Goal: Manage account settings

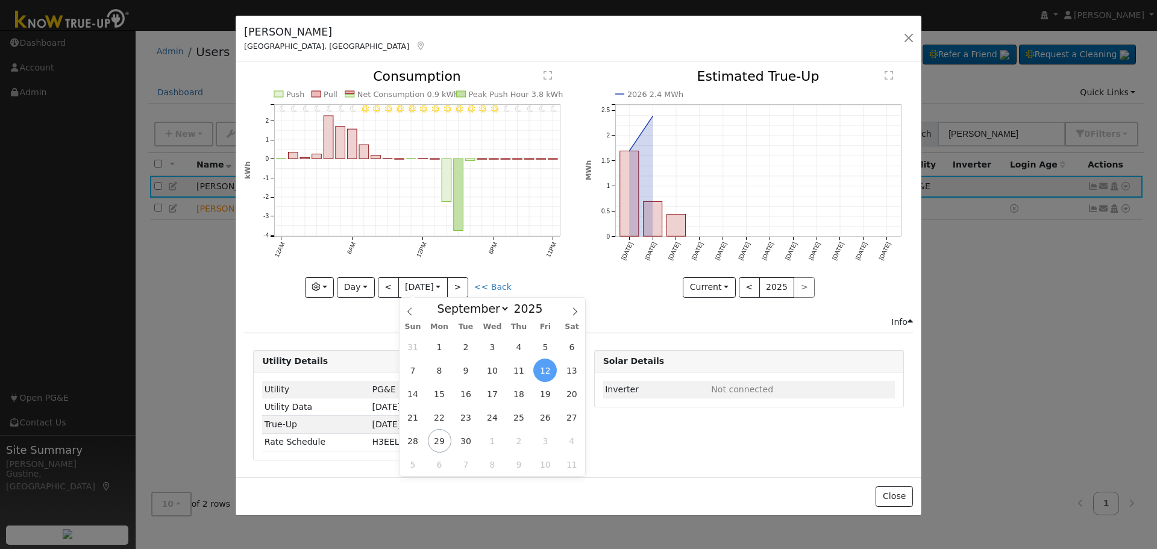
select select "8"
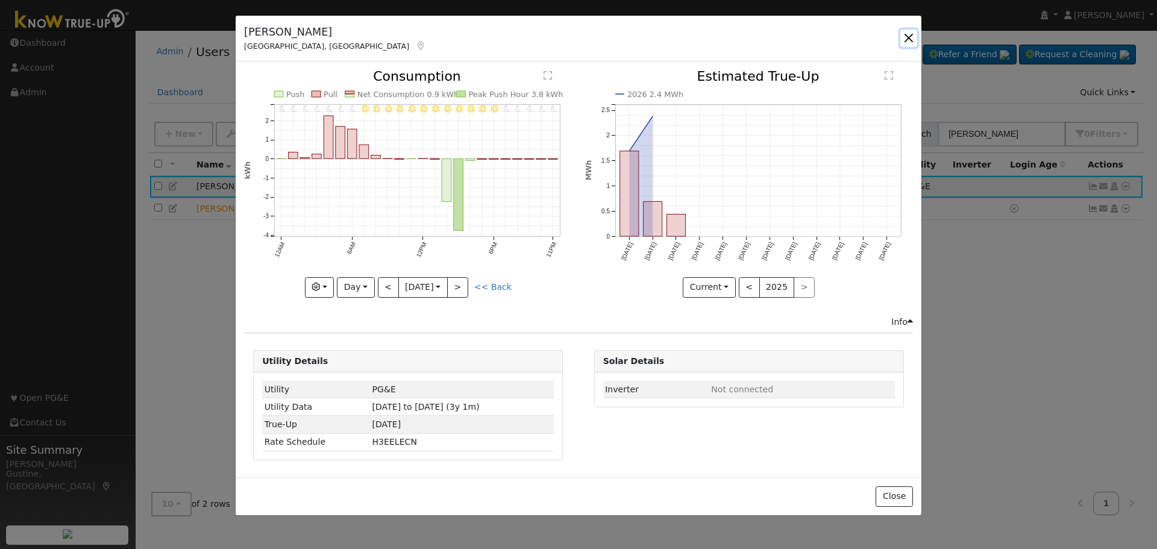
click at [911, 36] on button "button" at bounding box center [909, 38] width 17 height 17
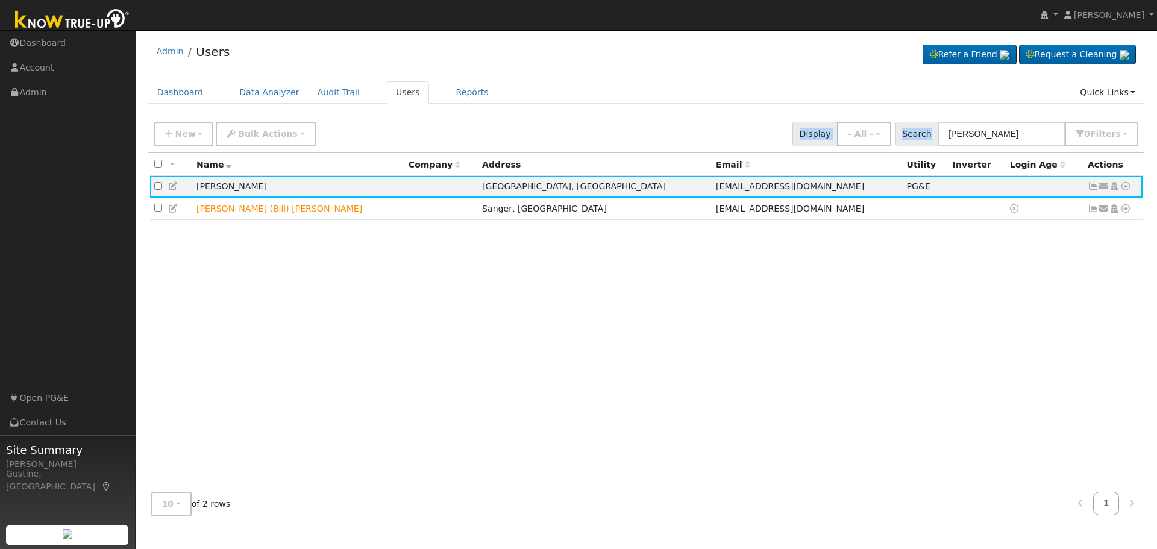
drag, startPoint x: 1033, startPoint y: 148, endPoint x: 542, endPoint y: 105, distance: 492.6
click at [544, 105] on div "Admin Users Refer a Friend Request a Cleaning" at bounding box center [647, 281] width 1010 height 490
click at [969, 139] on input "[PERSON_NAME]" at bounding box center [1002, 134] width 128 height 25
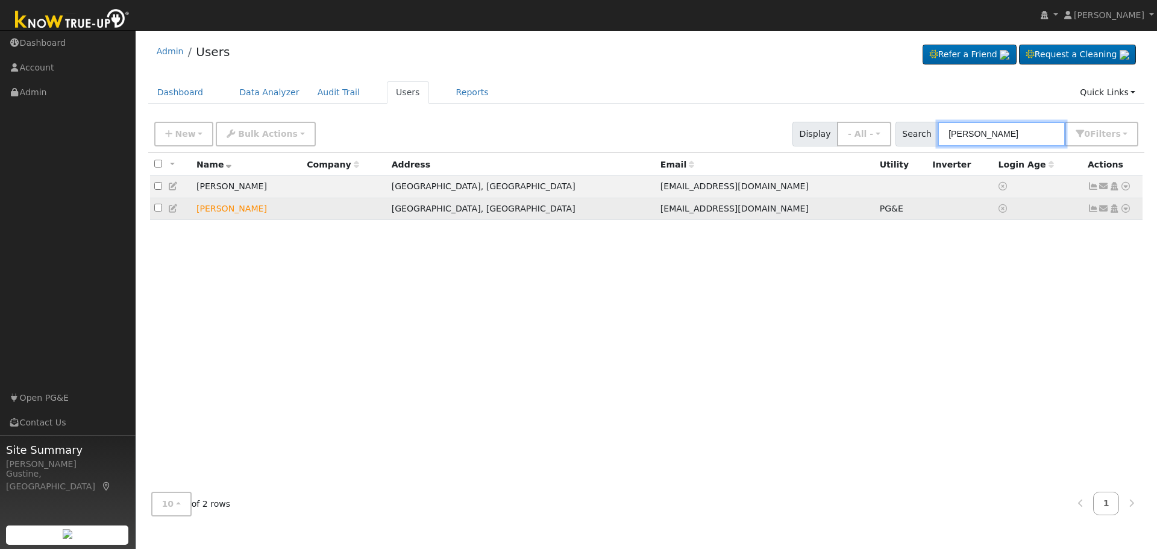
type input "[PERSON_NAME]"
click at [1095, 213] on icon at bounding box center [1093, 208] width 11 height 8
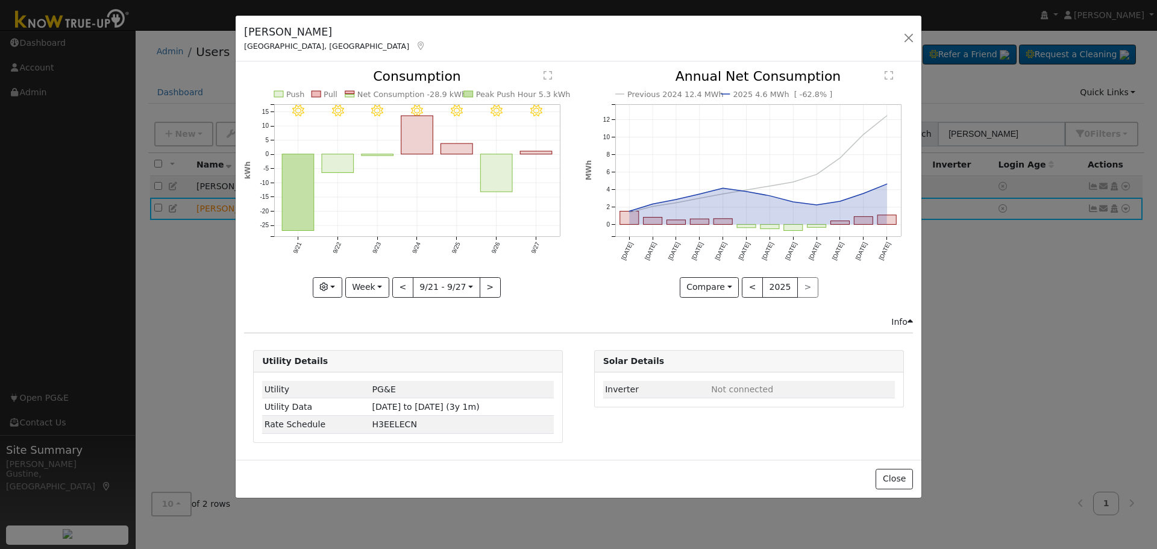
click at [495, 153] on icon "9/27 - Clear 9/26 - Clear 9/25 - MostlyClear 9/24 - Clear 9/23 - Clear 9/22 - C…" at bounding box center [408, 180] width 328 height 220
click at [492, 162] on rect "onclick=""" at bounding box center [497, 173] width 32 height 38
type input "[DATE]"
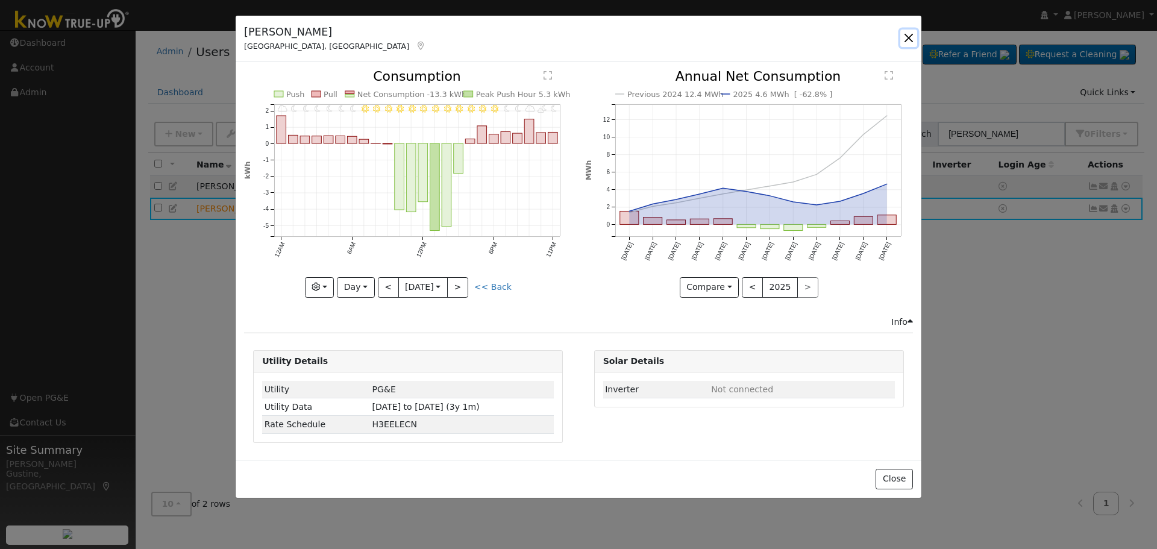
click at [904, 33] on button "button" at bounding box center [909, 38] width 17 height 17
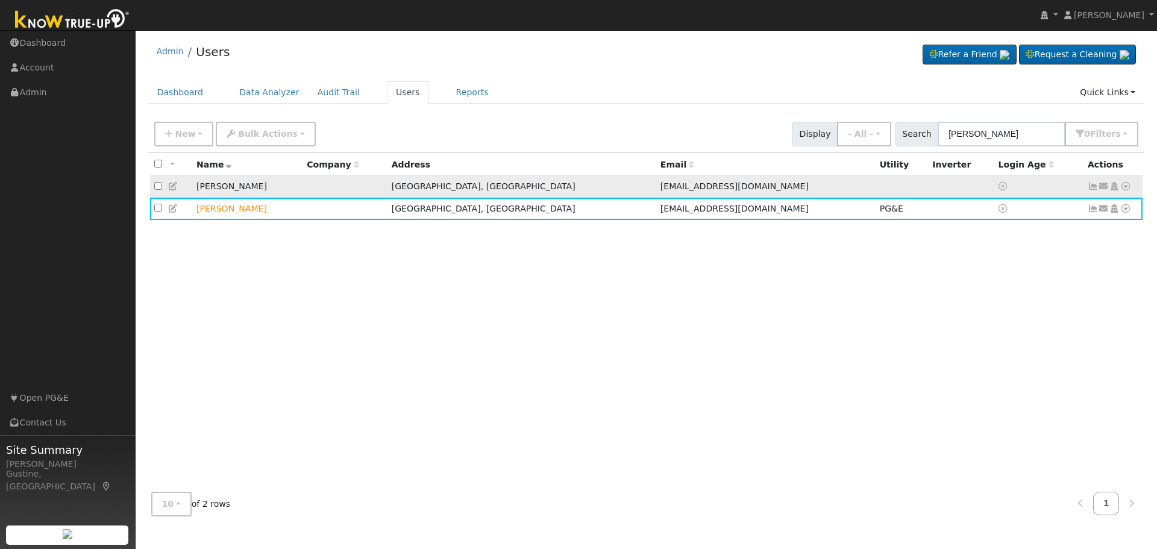
click at [1090, 190] on icon at bounding box center [1093, 186] width 11 height 8
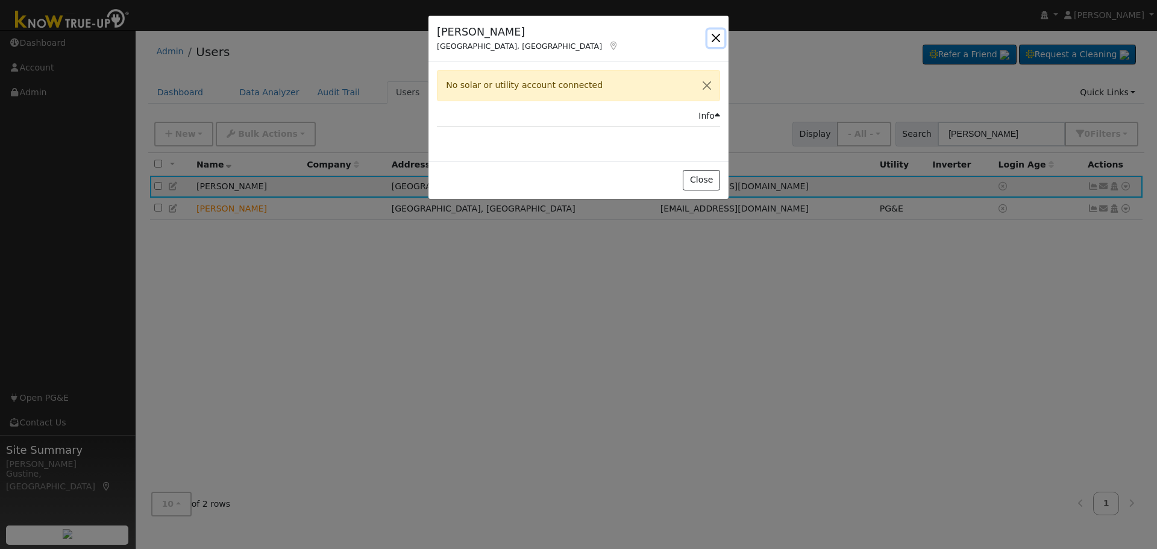
click at [721, 40] on button "button" at bounding box center [716, 38] width 17 height 17
